Goal: Navigation & Orientation: Find specific page/section

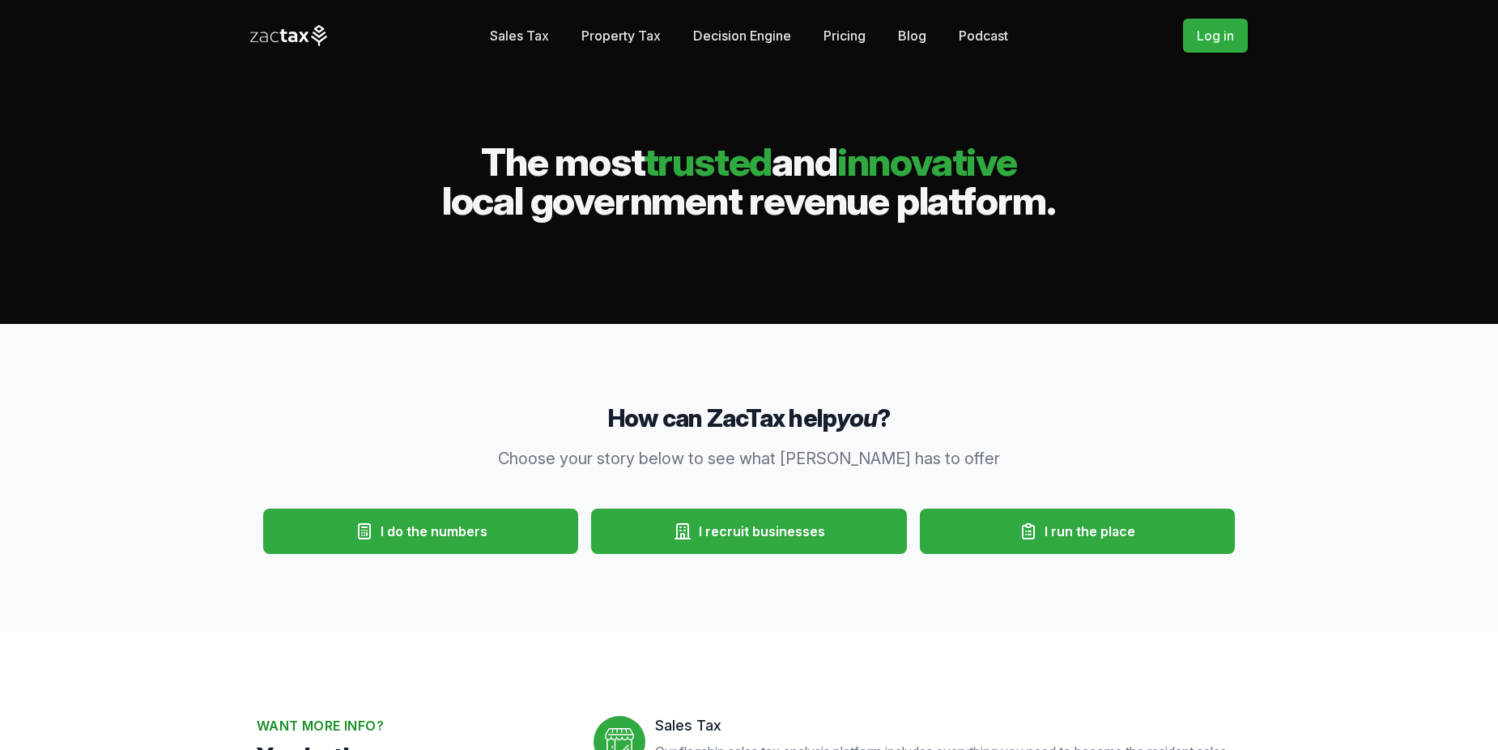
click at [543, 32] on link "Sales Tax" at bounding box center [519, 35] width 59 height 32
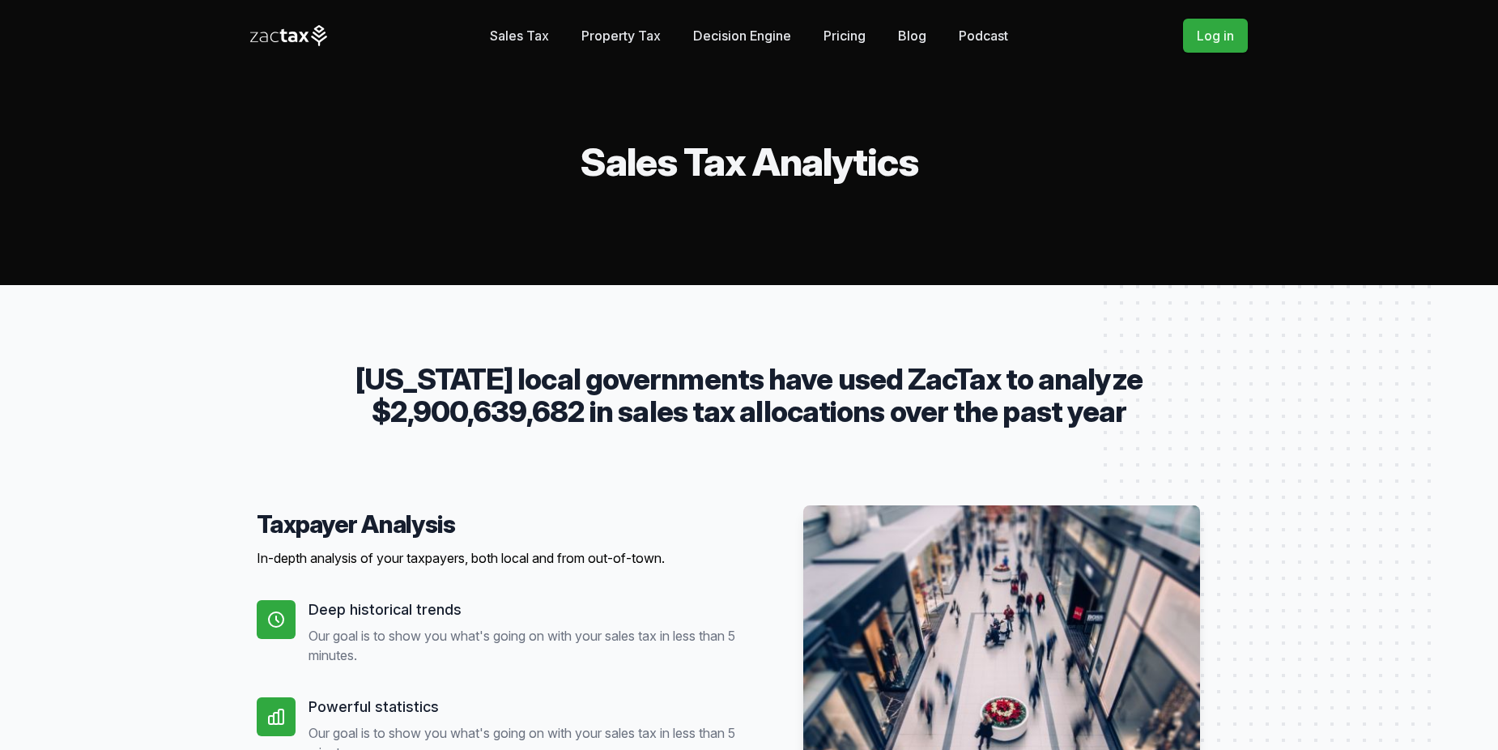
click at [607, 32] on link "Property Tax" at bounding box center [620, 35] width 79 height 32
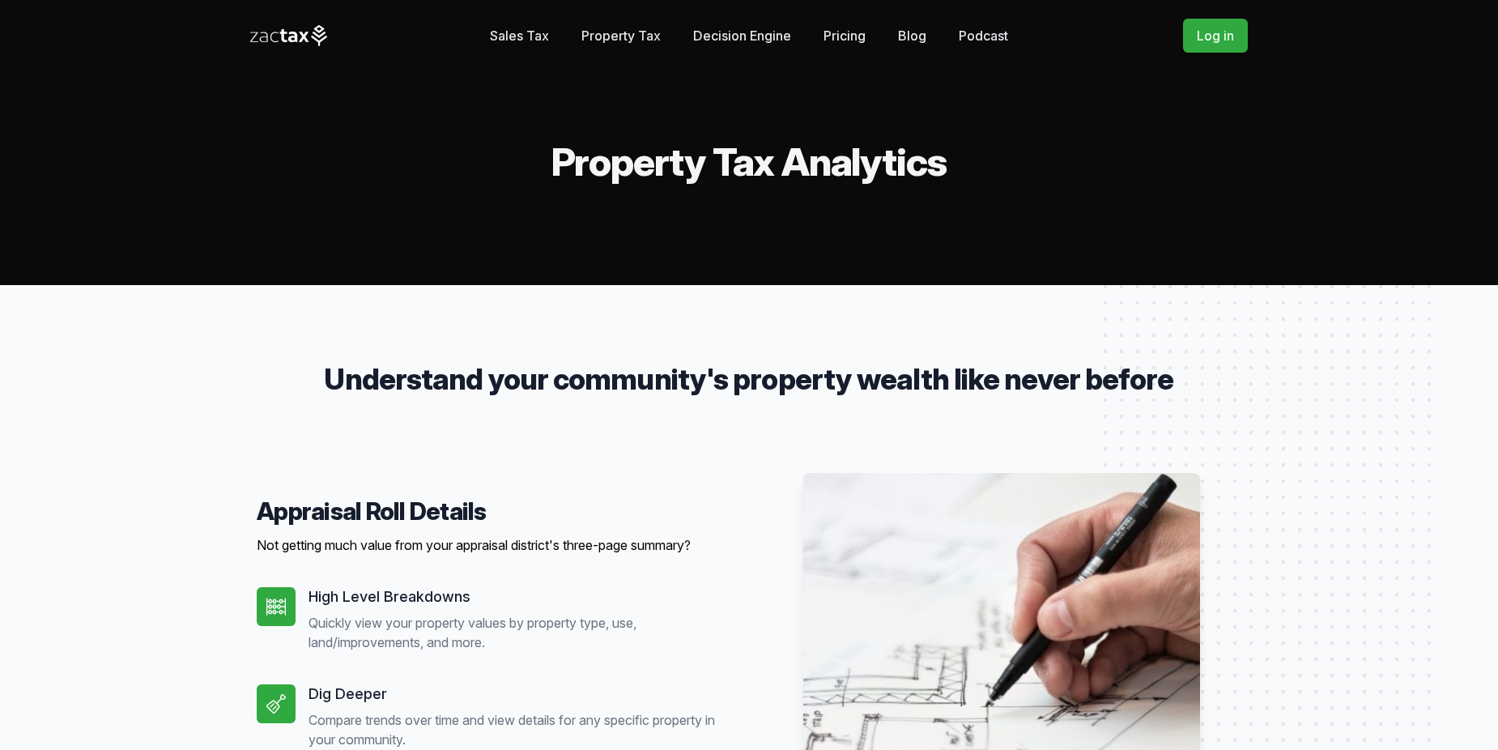
click at [534, 36] on link "Sales Tax" at bounding box center [519, 35] width 59 height 32
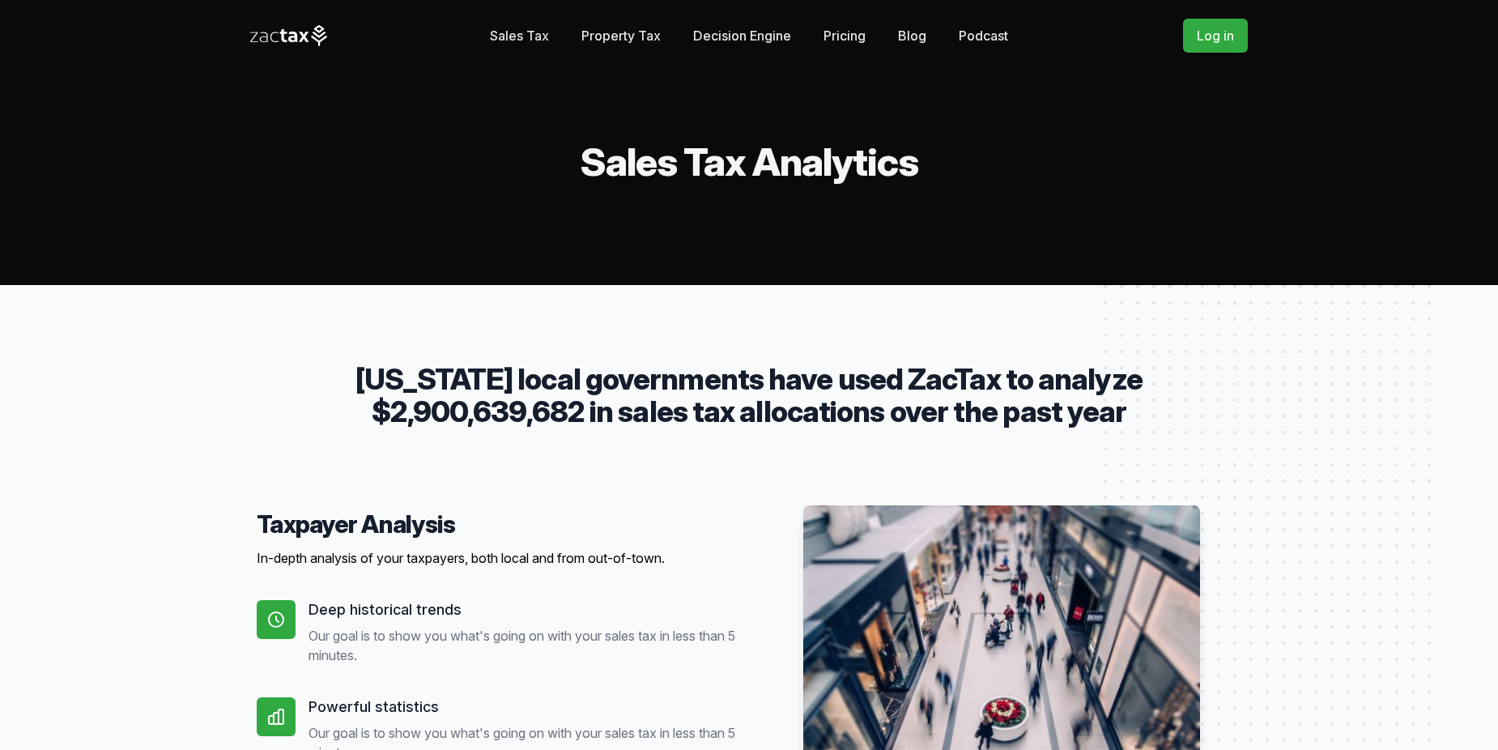
click at [730, 36] on link "Decision Engine" at bounding box center [742, 35] width 98 height 32
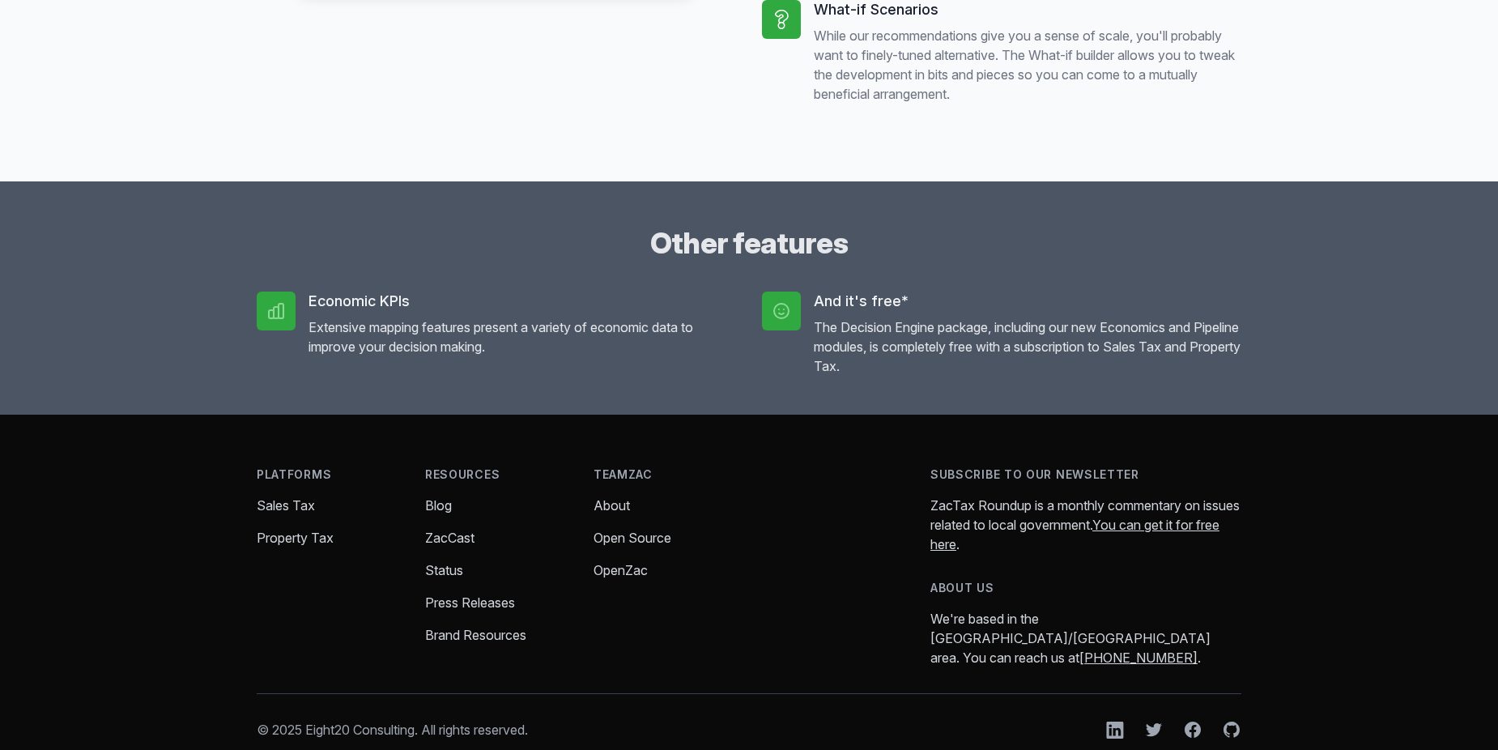
scroll to position [1458, 0]
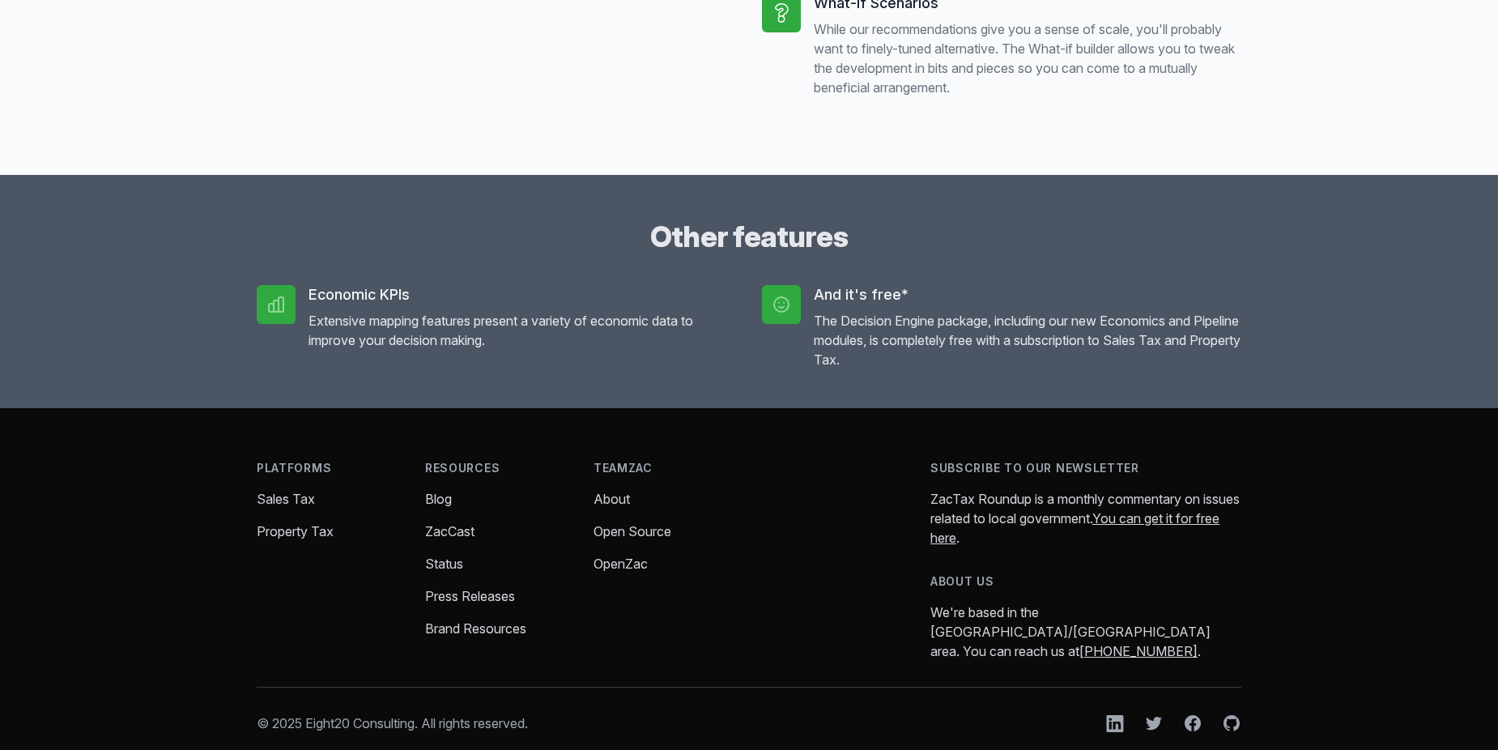
click at [479, 604] on link "Press Releases" at bounding box center [470, 596] width 90 height 16
